Goal: Information Seeking & Learning: Learn about a topic

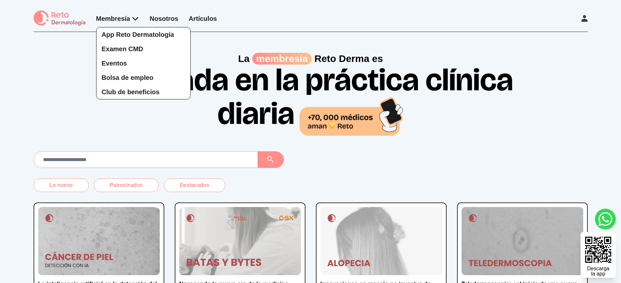
click at [133, 18] on div "App Reto Dermatología Examen CMD Eventos Bolsa de empleo Club de beneficios" at bounding box center [117, 56] width 43 height 85
click at [144, 77] on span "Bolsa de empleo" at bounding box center [128, 77] width 52 height 7
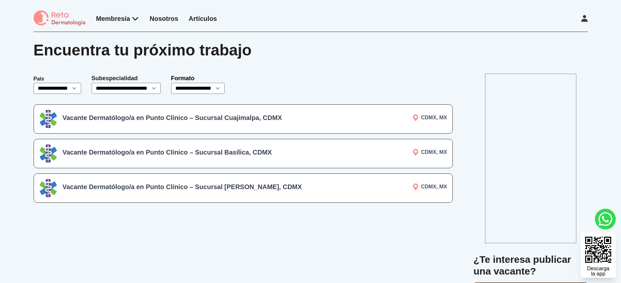
click at [158, 117] on h3 "Vacante Dermatólogo/a en Punto Clínico – Sucursal Cuajimalpa, CDMX" at bounding box center [189, 117] width 253 height 9
